Goal: Go to known website: Access a specific website the user already knows

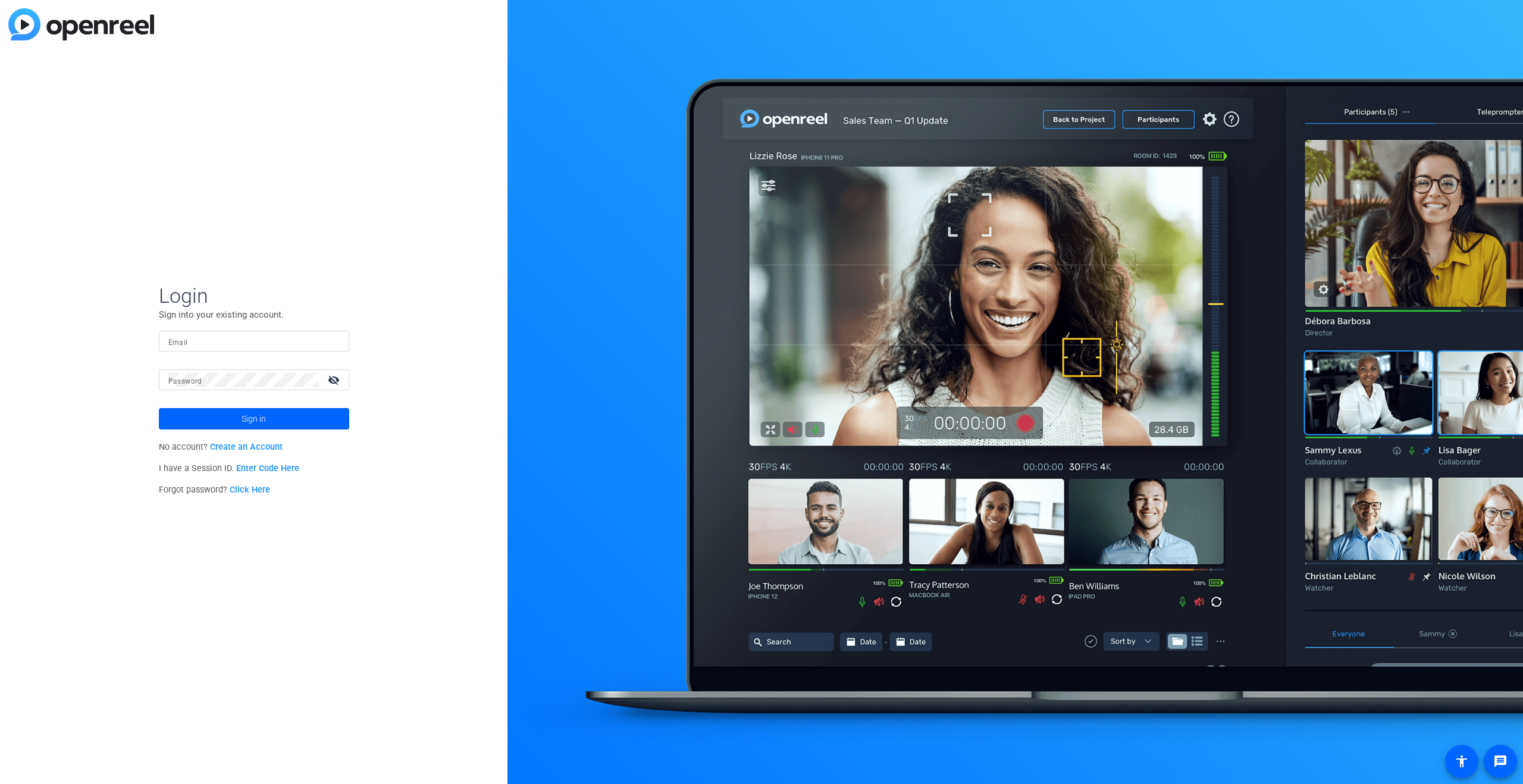
click at [252, 342] on input "Email" at bounding box center [254, 342] width 171 height 14
type input "[PERSON_NAME][EMAIL_ADDRESS][PERSON_NAME][DOMAIN_NAME]"
click at [276, 421] on span at bounding box center [254, 419] width 190 height 29
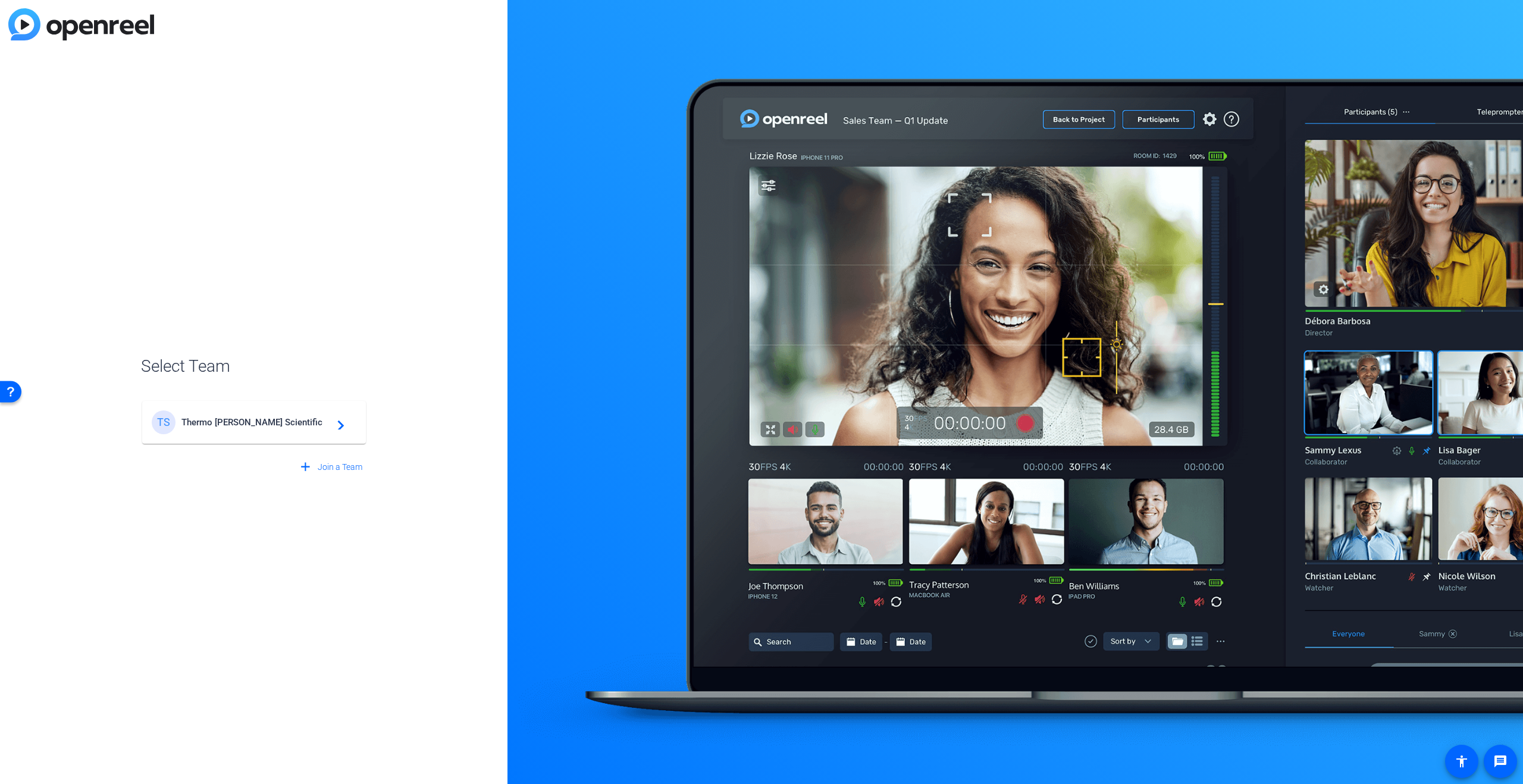
click at [276, 426] on span "Thermo [PERSON_NAME] Scientific" at bounding box center [256, 422] width 149 height 10
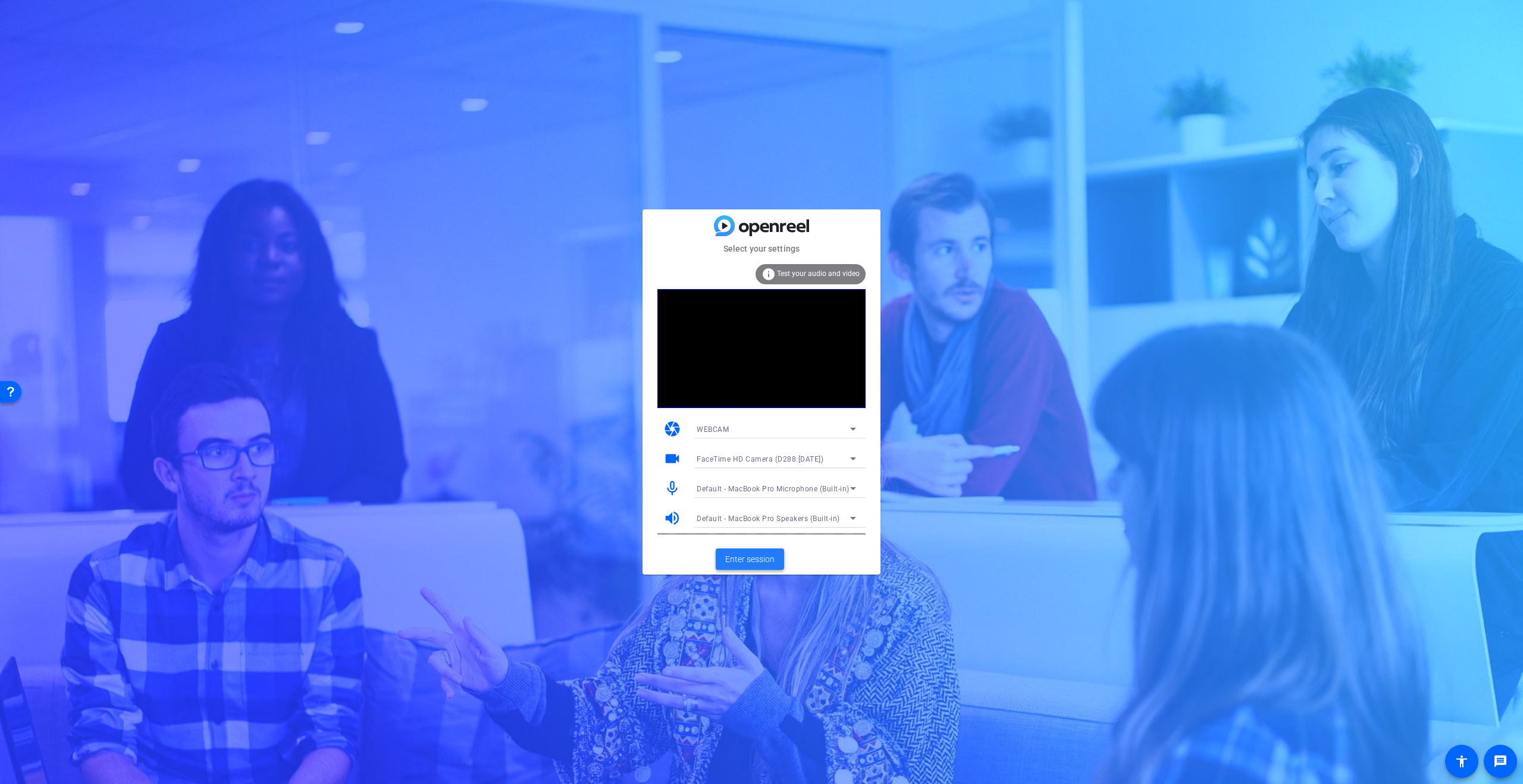
click at [755, 559] on span "Enter session" at bounding box center [750, 559] width 50 height 12
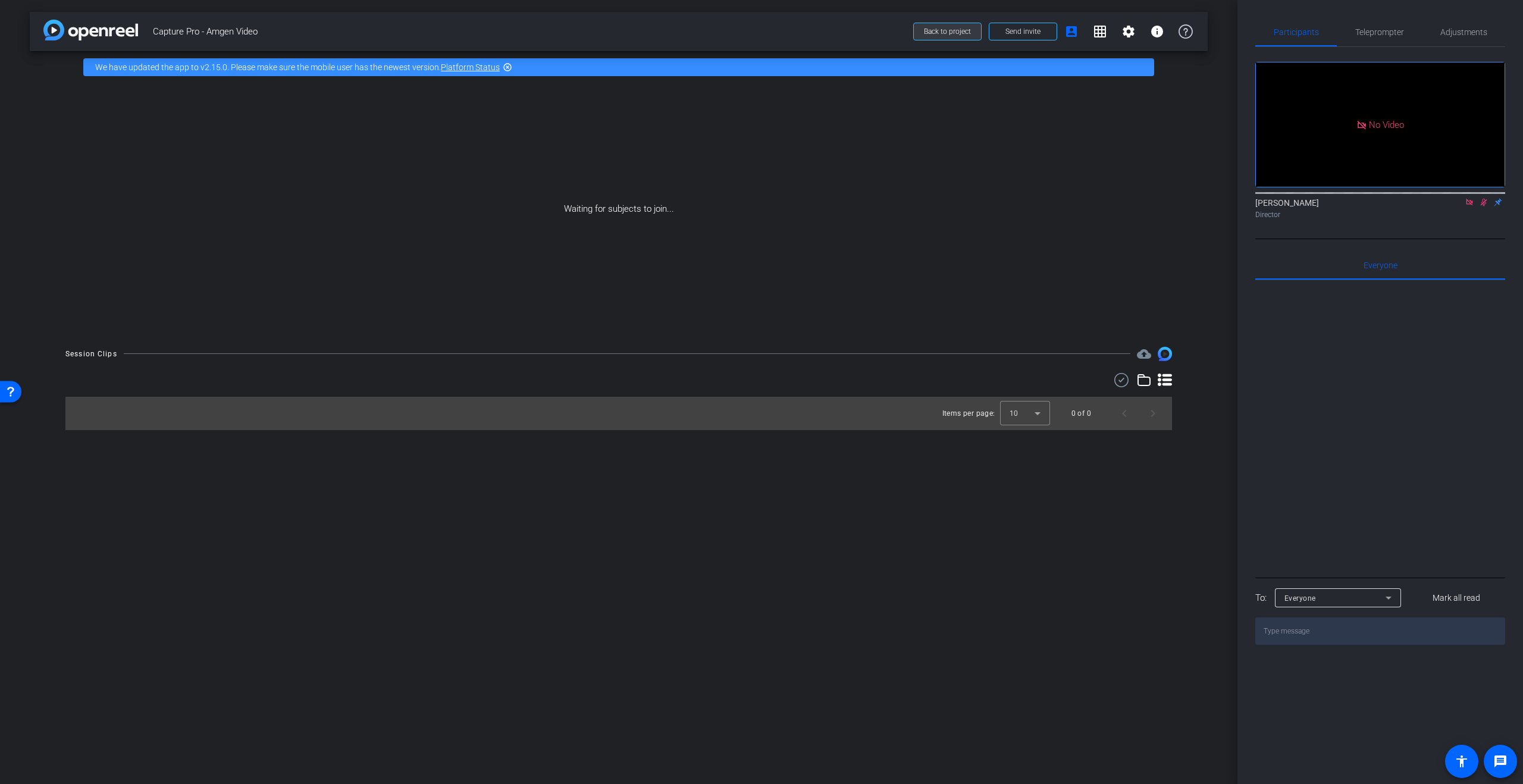
click at [945, 31] on span "Back to project" at bounding box center [947, 31] width 47 height 8
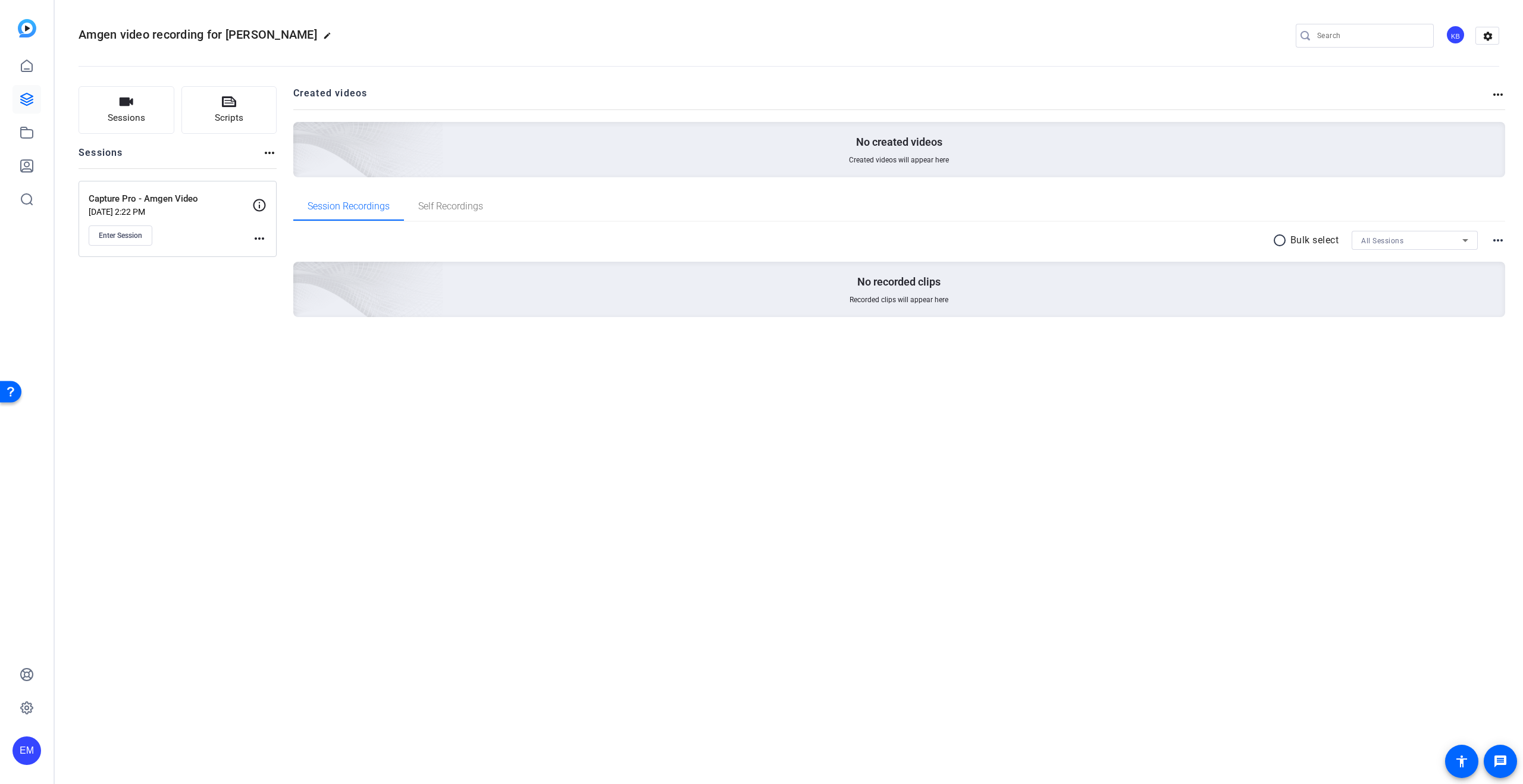
click at [163, 314] on div "Sessions Scripts Sessions more_horiz Capture Pro - Amgen Video [DATE] 2:22 PM E…" at bounding box center [177, 221] width 198 height 269
